Goal: Find specific page/section: Find specific page/section

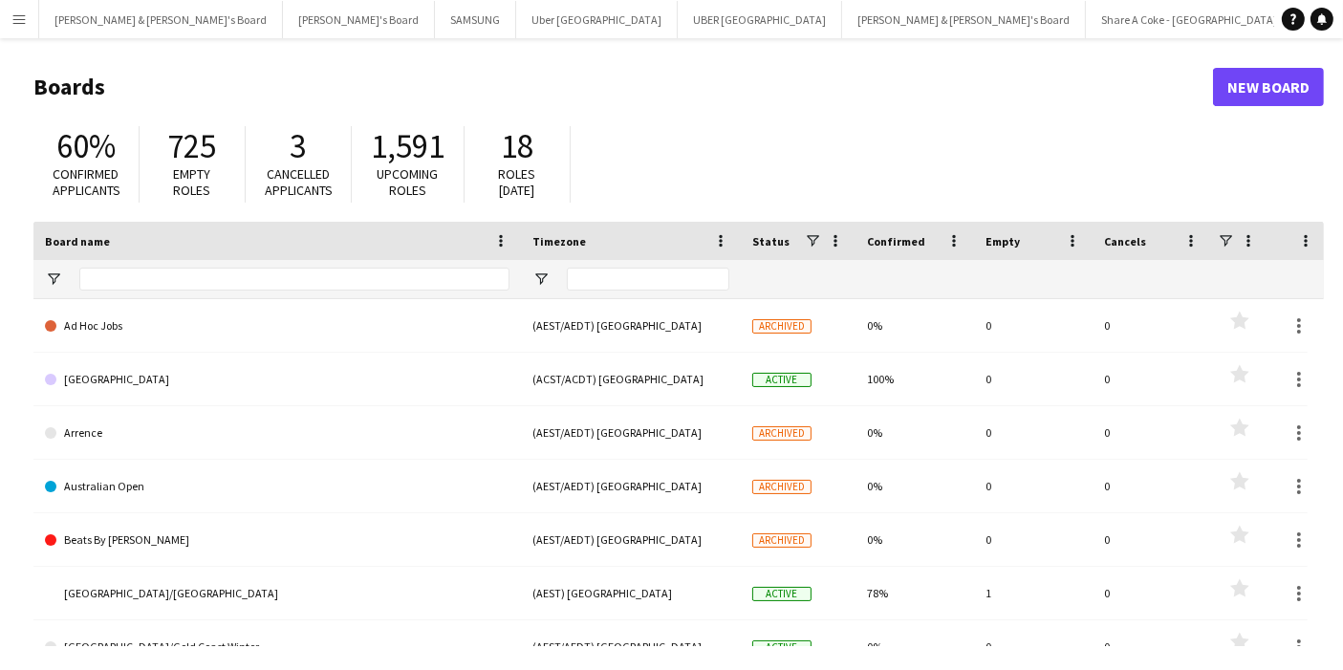
click at [19, 21] on app-icon "Menu" at bounding box center [18, 18] width 15 height 15
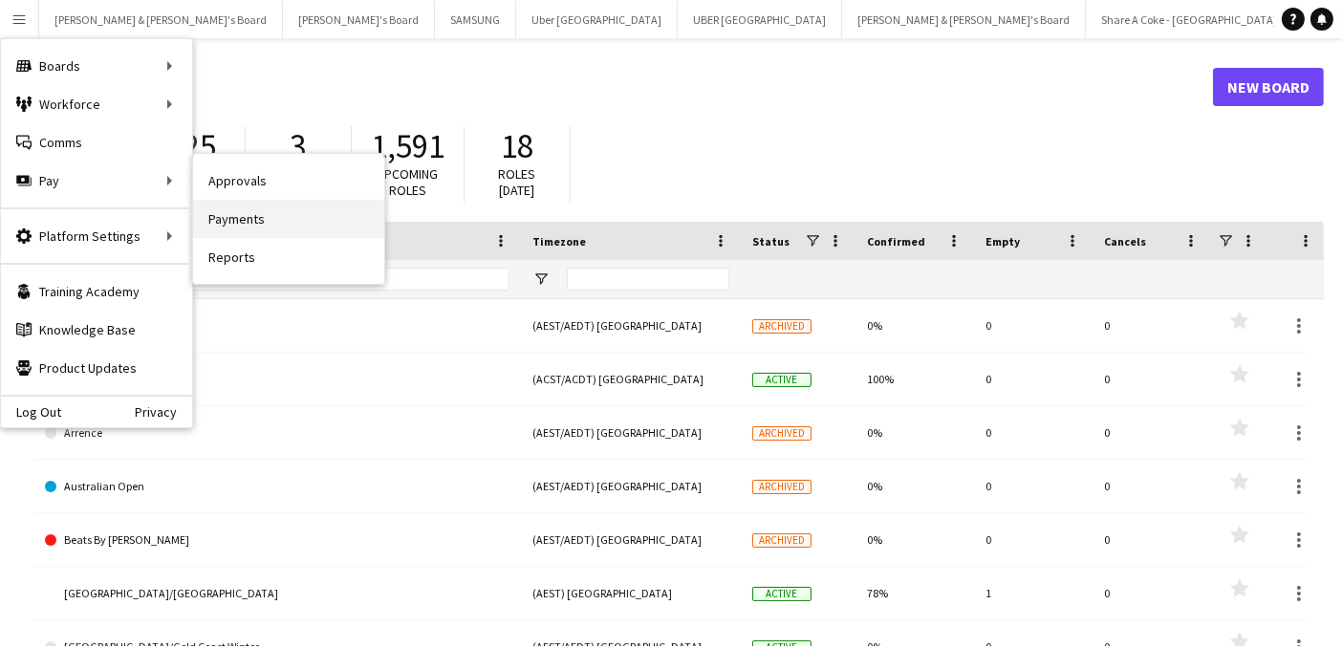
click at [275, 206] on link "Payments" at bounding box center [288, 219] width 191 height 38
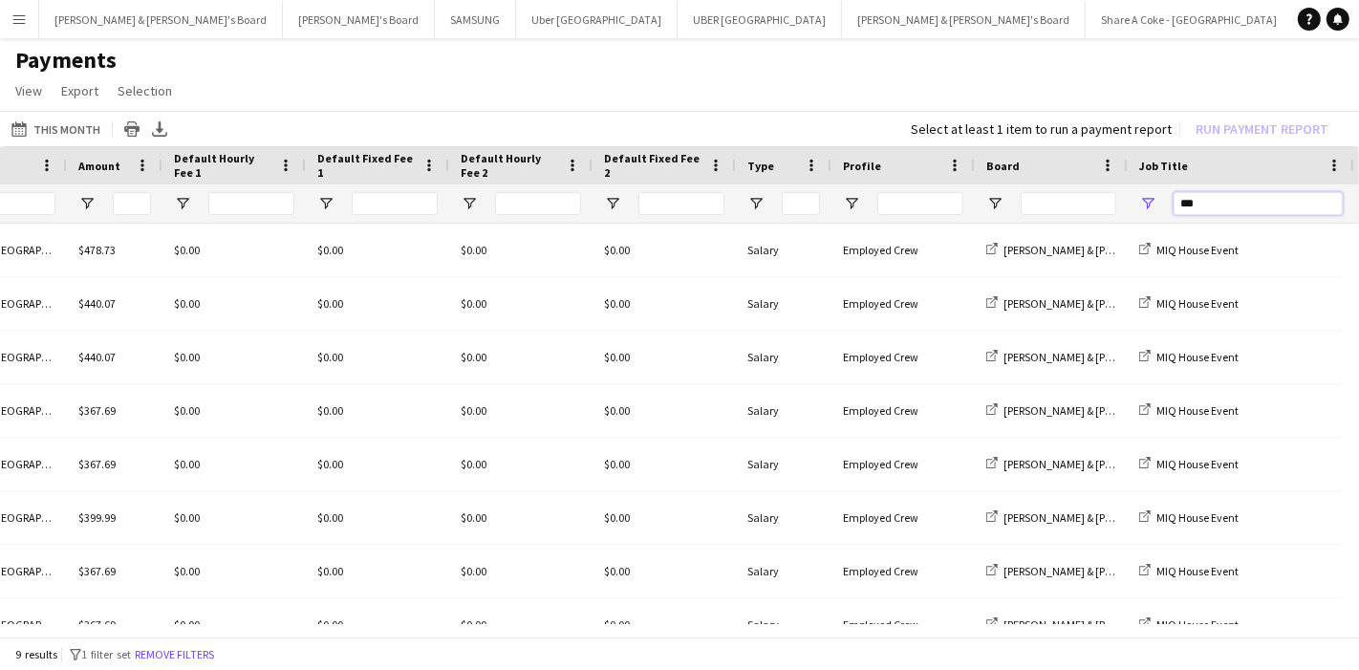
drag, startPoint x: 1234, startPoint y: 204, endPoint x: 1187, endPoint y: 206, distance: 46.9
click at [1187, 206] on input "***" at bounding box center [1258, 203] width 169 height 23
type input "*"
type input "**"
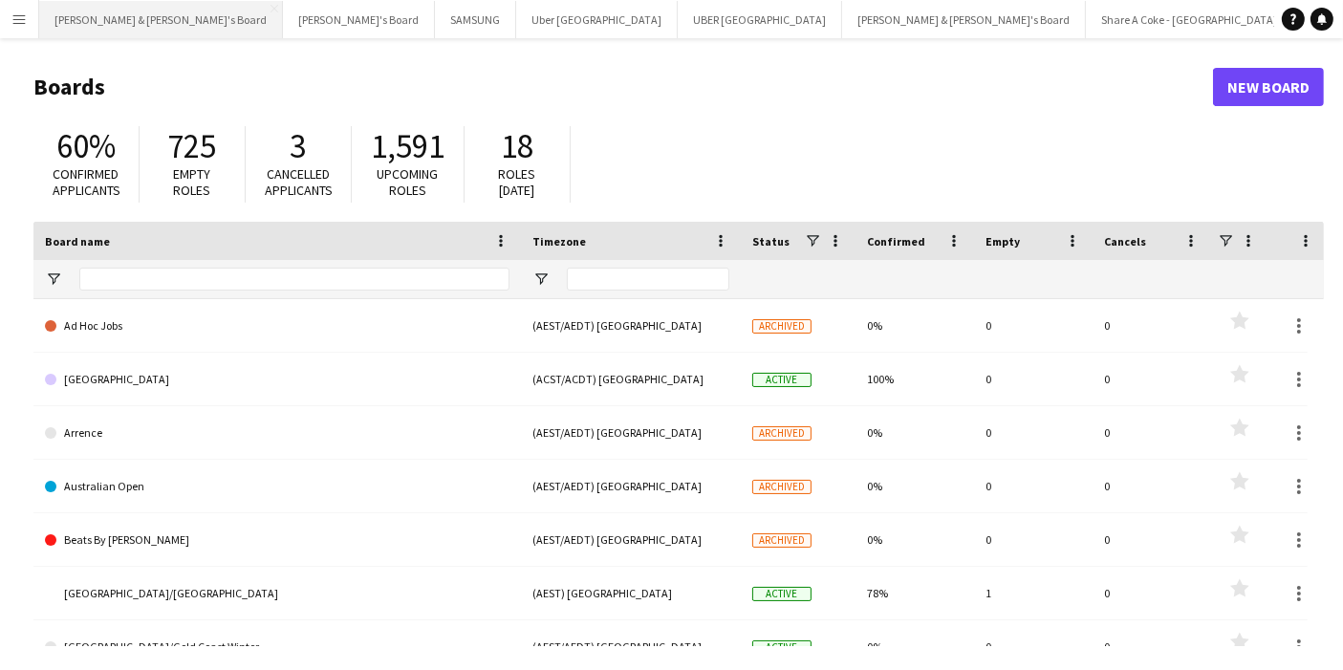
click at [119, 23] on button "[PERSON_NAME] & [PERSON_NAME]'s Board Close" at bounding box center [161, 19] width 244 height 37
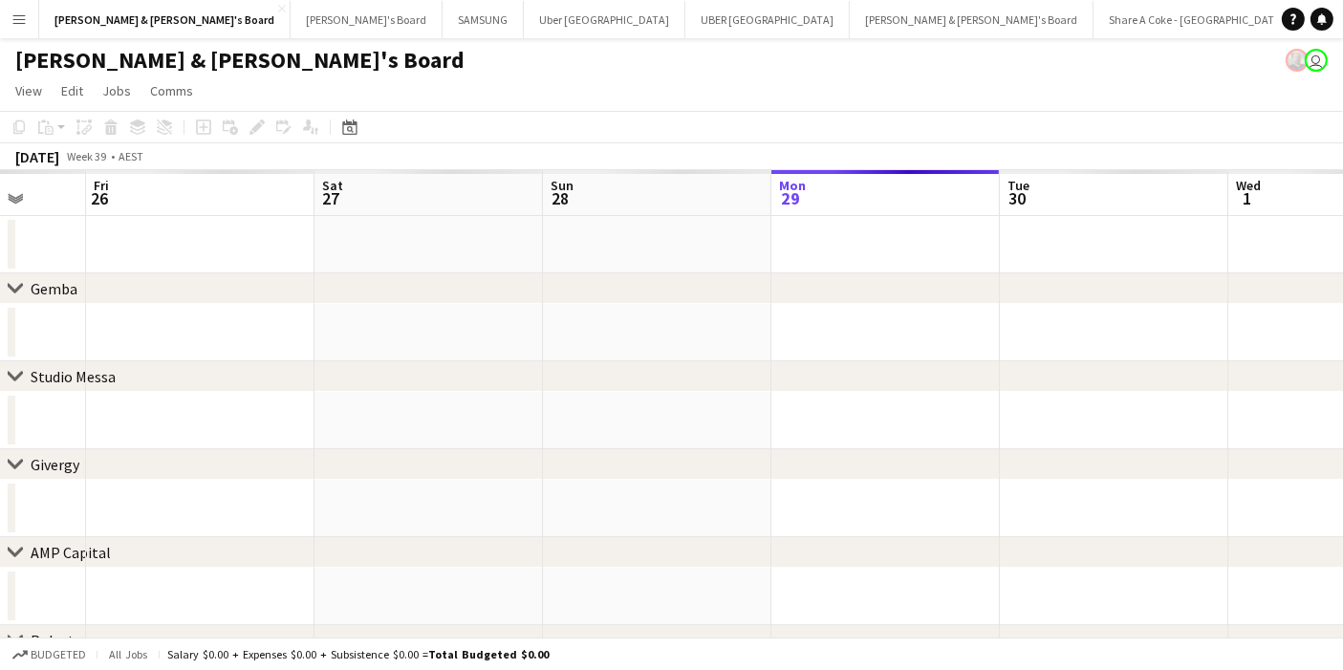
scroll to position [0, 585]
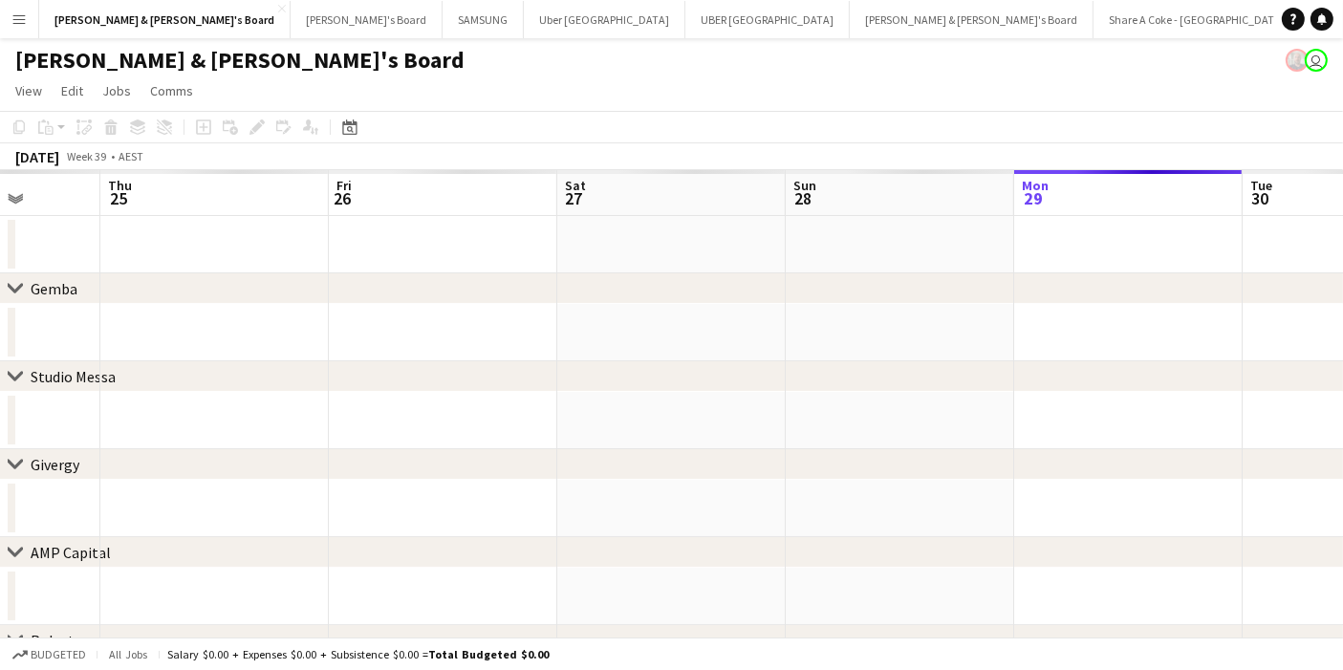
drag, startPoint x: 169, startPoint y: 455, endPoint x: 954, endPoint y: 419, distance: 785.6
click at [954, 419] on app-calendar-viewport "Mon 22 Tue 23 Wed 24 Thu 25 Fri 26 Sat 27 Sun 28 Mon 29 Tue 30 Wed 1 Thu 2" at bounding box center [671, 529] width 1343 height 719
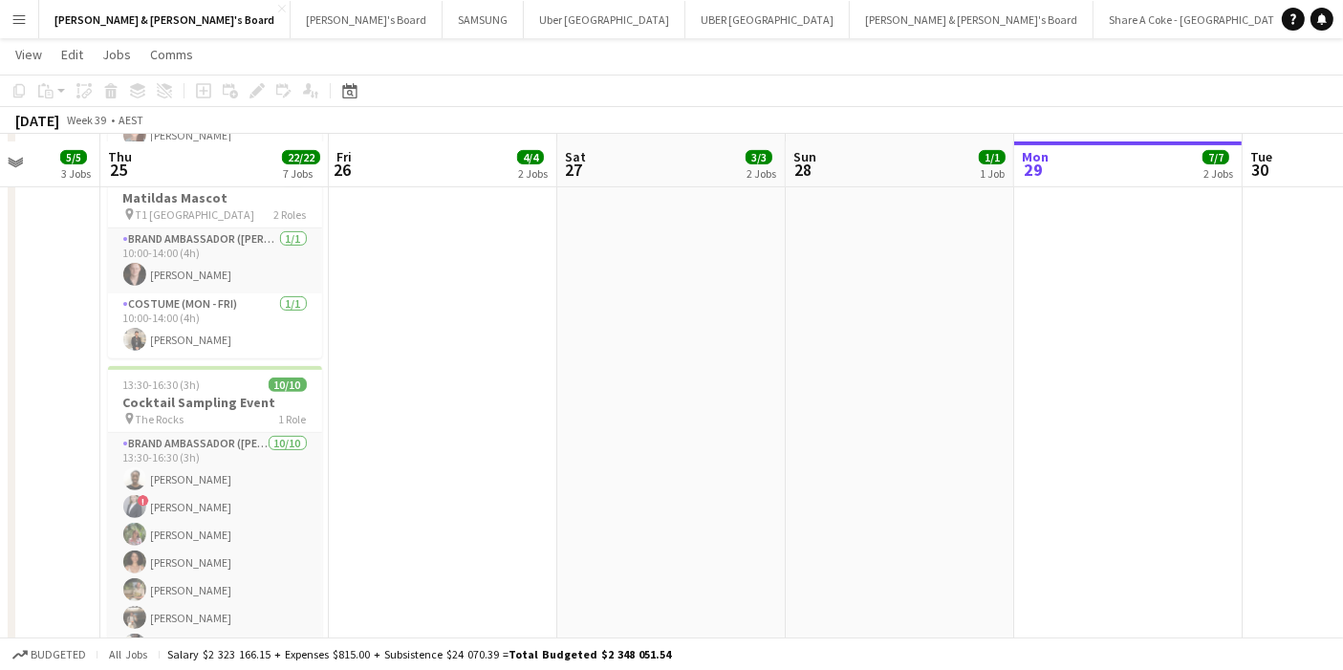
scroll to position [743, 0]
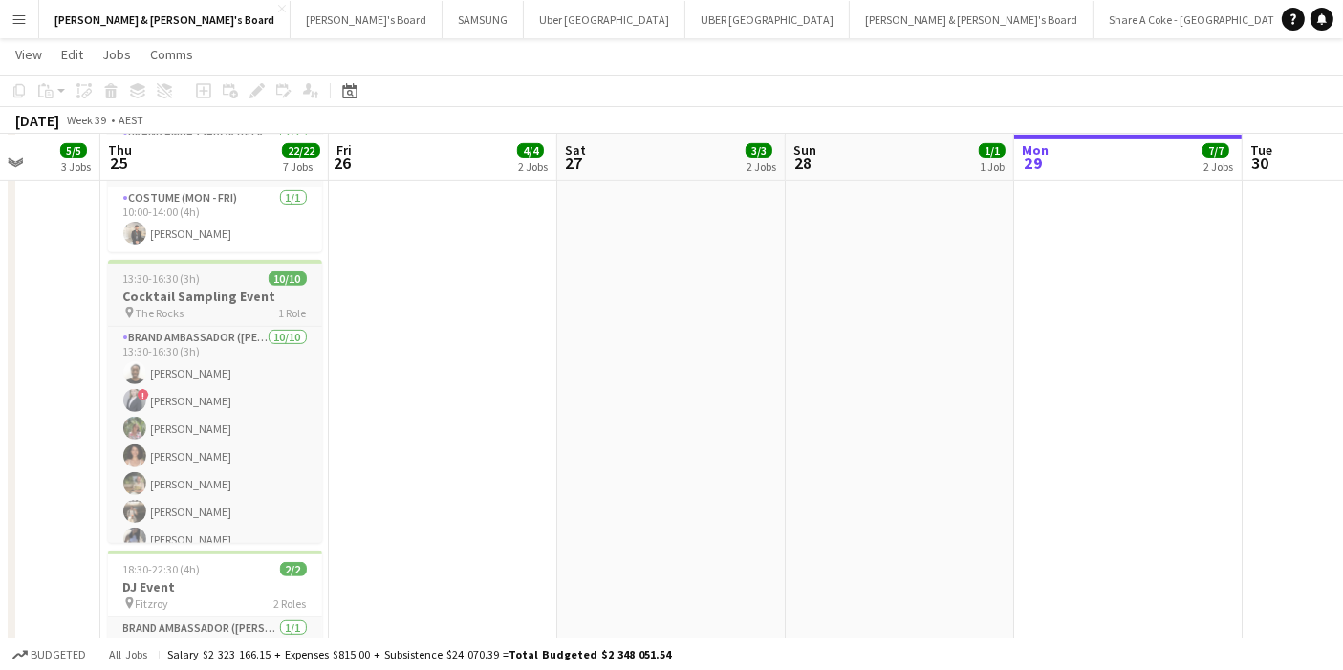
click at [164, 291] on h3 "Cocktail Sampling Event" at bounding box center [215, 296] width 214 height 17
